Goal: Information Seeking & Learning: Understand process/instructions

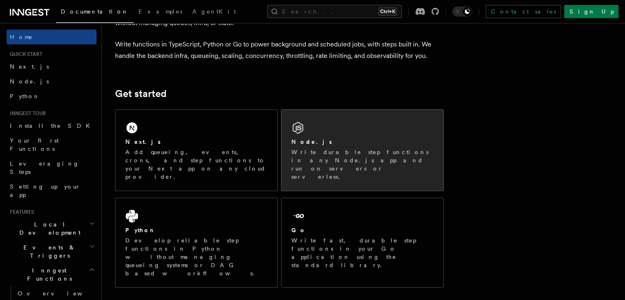
click at [349, 135] on div "Node.js Write durable step functions in any Node.js app and run on servers or s…" at bounding box center [363, 150] width 162 height 81
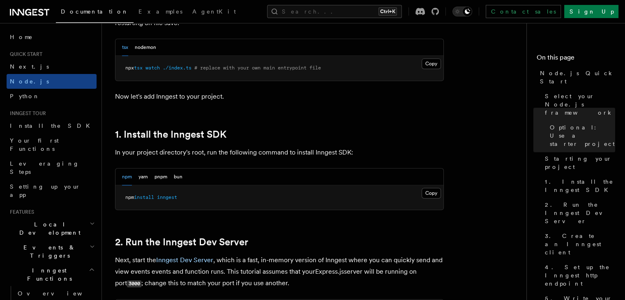
scroll to position [439, 0]
click at [426, 194] on button "Copy Copied" at bounding box center [431, 192] width 19 height 11
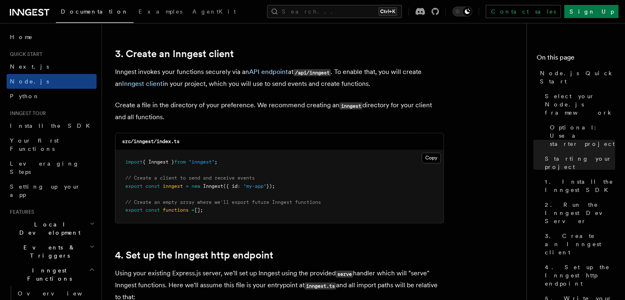
scroll to position [1096, 0]
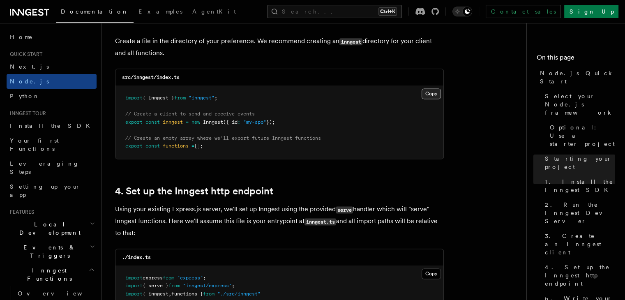
click at [438, 94] on button "Copy Copied" at bounding box center [431, 93] width 19 height 11
click at [347, 99] on pre "import { Inngest } from "inngest" ; // Create a client to send and receive even…" at bounding box center [279, 122] width 328 height 73
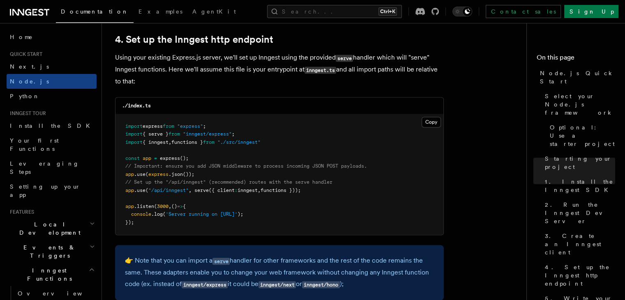
scroll to position [1261, 0]
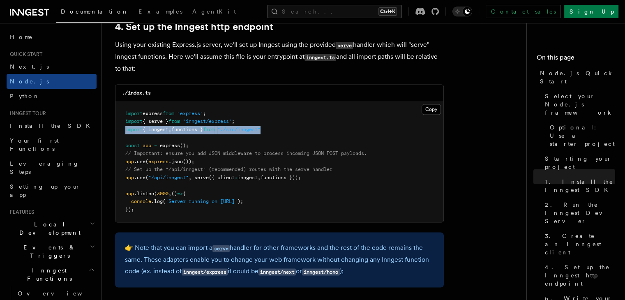
drag, startPoint x: 291, startPoint y: 127, endPoint x: 119, endPoint y: 132, distance: 171.9
click at [119, 132] on pre "import express from "express" ; import { serve } from "inngest/express" ; impor…" at bounding box center [279, 162] width 328 height 121
copy span "import { inngest , functions } from "./src/inngest""
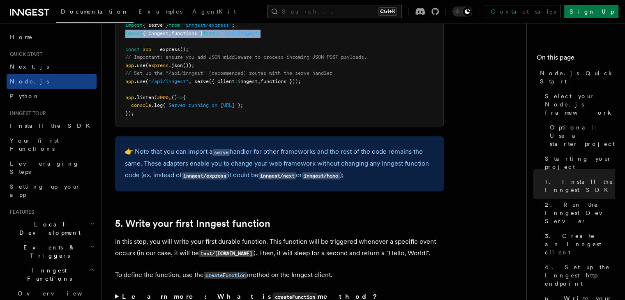
scroll to position [1343, 0]
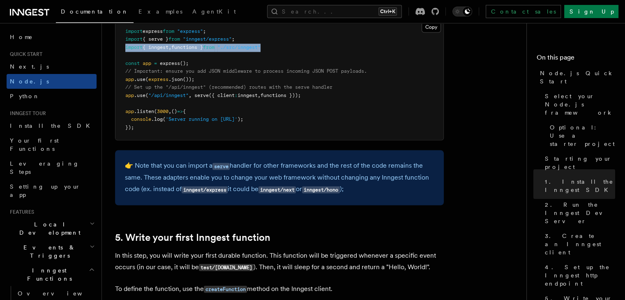
drag, startPoint x: 322, startPoint y: 91, endPoint x: 327, endPoint y: 94, distance: 5.9
click at [327, 94] on pre "import express from "express" ; import { serve } from "inngest/express" ; impor…" at bounding box center [279, 79] width 328 height 121
click at [330, 96] on pre "import express from "express" ; import { serve } from "inngest/express" ; impor…" at bounding box center [279, 79] width 328 height 121
drag, startPoint x: 330, startPoint y: 97, endPoint x: 121, endPoint y: 99, distance: 209.6
click at [121, 99] on pre "import express from "express" ; import { serve } from "inngest/express" ; impor…" at bounding box center [279, 79] width 328 height 121
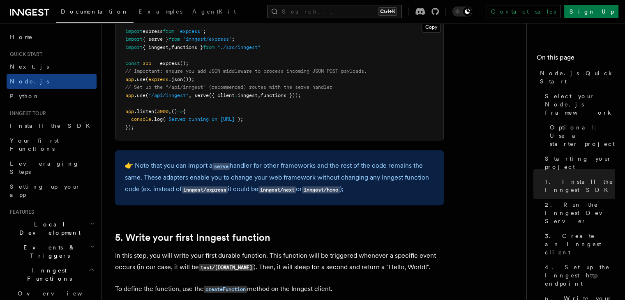
copy span "app .use ( "/api/inngest" , serve ({ client : inngest , functions }));"
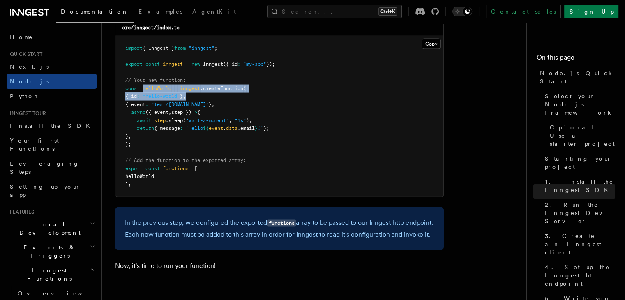
drag, startPoint x: 144, startPoint y: 88, endPoint x: 216, endPoint y: 105, distance: 73.5
click at [211, 104] on code "import { Inngest } from "inngest" ; export const inngest = new Inngest ({ id : …" at bounding box center [200, 116] width 150 height 142
click at [212, 105] on span "}" at bounding box center [210, 105] width 3 height 6
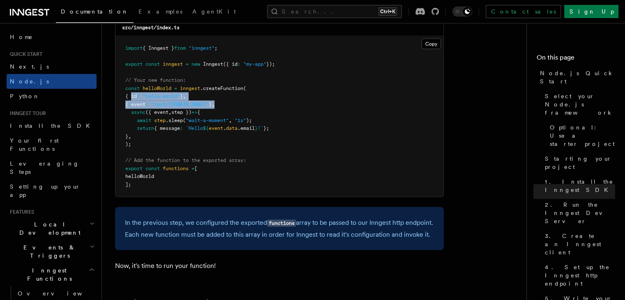
drag, startPoint x: 131, startPoint y: 99, endPoint x: 229, endPoint y: 103, distance: 98.3
click at [229, 103] on pre "import { Inngest } from "inngest" ; export const inngest = new Inngest ({ id : …" at bounding box center [279, 116] width 328 height 161
drag, startPoint x: 133, startPoint y: 99, endPoint x: 232, endPoint y: 111, distance: 99.7
click at [232, 111] on pre "import { Inngest } from "inngest" ; export const inngest = new Inngest ({ id : …" at bounding box center [279, 116] width 328 height 161
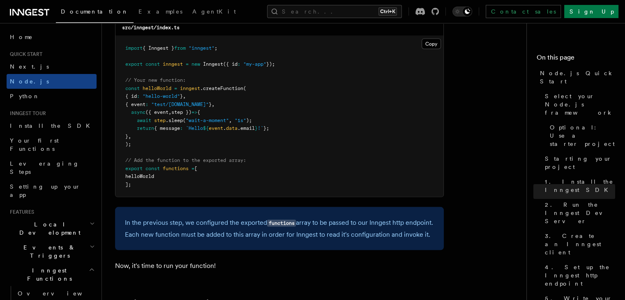
click at [233, 103] on pre "import { Inngest } from "inngest" ; export const inngest = new Inngest ({ id : …" at bounding box center [279, 116] width 328 height 161
drag, startPoint x: 132, startPoint y: 95, endPoint x: 242, endPoint y: 105, distance: 110.5
click at [242, 105] on pre "import { Inngest } from "inngest" ; export const inngest = new Inngest ({ id : …" at bounding box center [279, 116] width 328 height 161
drag, startPoint x: 132, startPoint y: 99, endPoint x: 225, endPoint y: 109, distance: 94.3
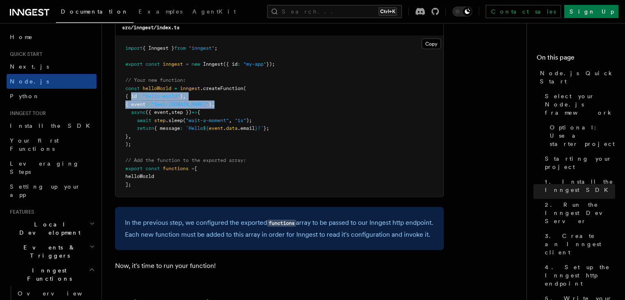
click at [225, 109] on pre "import { Inngest } from "inngest" ; export const inngest = new Inngest ({ id : …" at bounding box center [279, 116] width 328 height 161
click at [226, 107] on pre "import { Inngest } from "inngest" ; export const inngest = new Inngest ({ id : …" at bounding box center [279, 116] width 328 height 161
drag, startPoint x: 167, startPoint y: 101, endPoint x: 181, endPoint y: 104, distance: 14.7
click at [181, 104] on code "import { Inngest } from "inngest" ; export const inngest = new Inngest ({ id : …" at bounding box center [200, 116] width 150 height 142
click at [182, 104] on span ""test/hello.world"" at bounding box center [180, 105] width 58 height 6
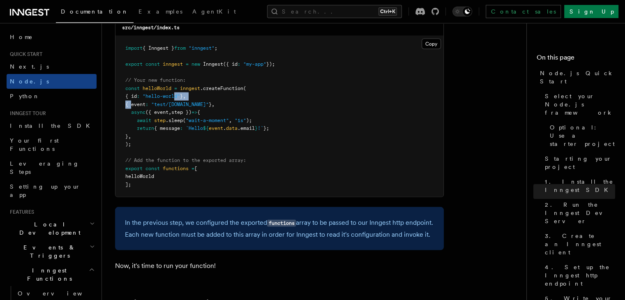
drag, startPoint x: 132, startPoint y: 104, endPoint x: 181, endPoint y: 101, distance: 49.4
click at [181, 101] on code "import { Inngest } from "inngest" ; export const inngest = new Inngest ({ id : …" at bounding box center [200, 116] width 150 height 142
click at [180, 99] on span ""hello-world"" at bounding box center [161, 96] width 37 height 6
drag, startPoint x: 162, startPoint y: 97, endPoint x: 180, endPoint y: 97, distance: 18.5
click at [180, 97] on span ""hello-world"" at bounding box center [161, 96] width 37 height 6
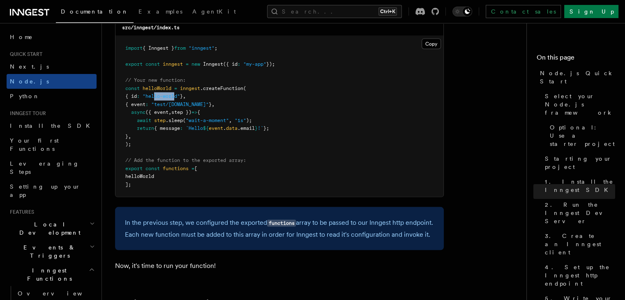
click at [180, 97] on span ""hello-world"" at bounding box center [161, 96] width 37 height 6
drag, startPoint x: 161, startPoint y: 108, endPoint x: 197, endPoint y: 108, distance: 36.2
click at [197, 107] on span ""test/hello.world"" at bounding box center [180, 105] width 58 height 6
drag, startPoint x: 178, startPoint y: 108, endPoint x: 196, endPoint y: 108, distance: 18.1
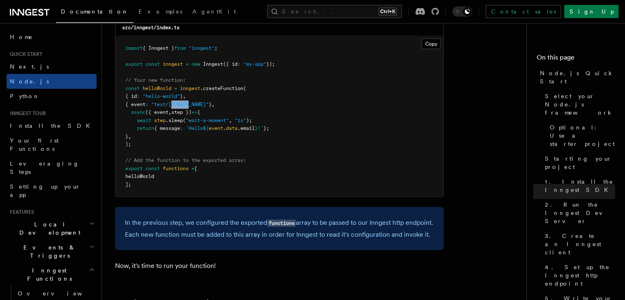
click at [196, 107] on span ""test/hello.world"" at bounding box center [180, 105] width 58 height 6
drag, startPoint x: 137, startPoint y: 120, endPoint x: 184, endPoint y: 131, distance: 48.2
click at [184, 131] on code "import { Inngest } from "inngest" ; export const inngest = new Inngest ({ id : …" at bounding box center [200, 116] width 150 height 142
click at [180, 131] on span "{ message" at bounding box center [167, 128] width 26 height 6
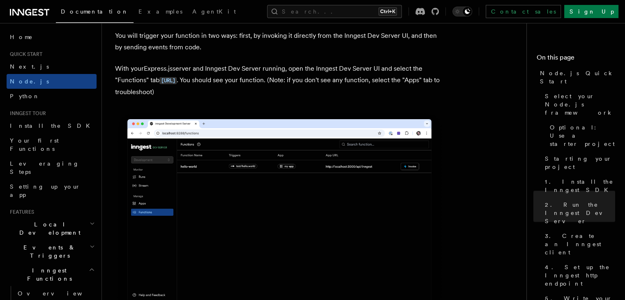
scroll to position [1960, 0]
